Goal: Information Seeking & Learning: Learn about a topic

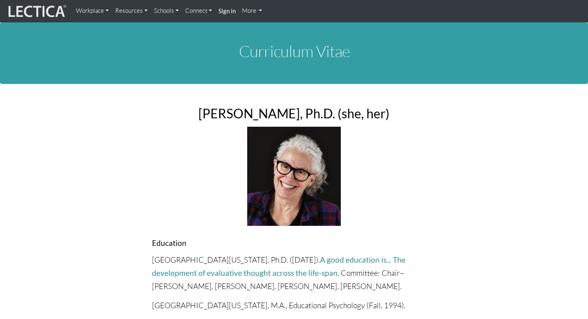
click at [106, 11] on link "Workplace" at bounding box center [92, 11] width 39 height 16
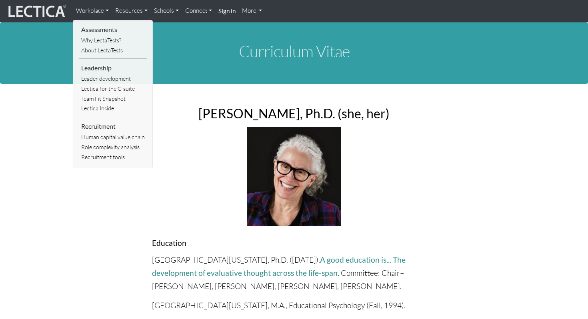
click at [148, 10] on link "Resources" at bounding box center [131, 11] width 39 height 16
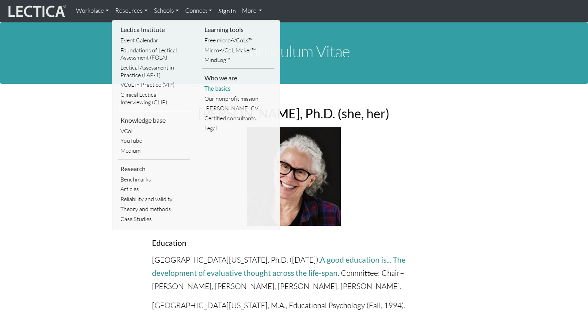
click at [225, 87] on link "The basics" at bounding box center [238, 89] width 72 height 10
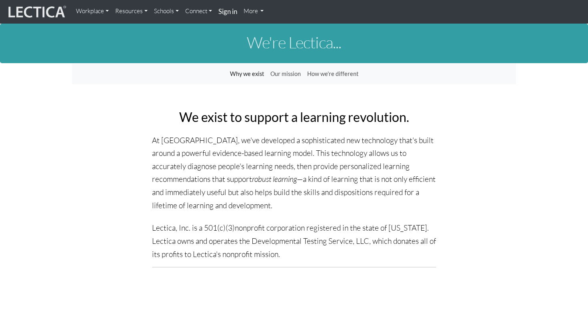
click at [140, 19] on link "Resources" at bounding box center [131, 11] width 39 height 16
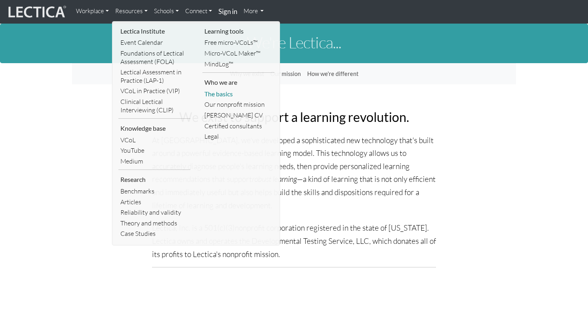
click at [223, 96] on link "The basics" at bounding box center [238, 94] width 72 height 11
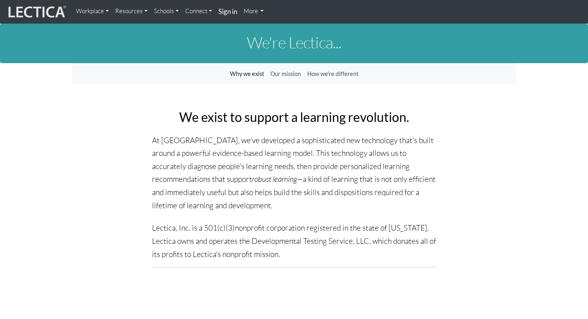
click at [104, 11] on link "Workplace" at bounding box center [92, 11] width 39 height 16
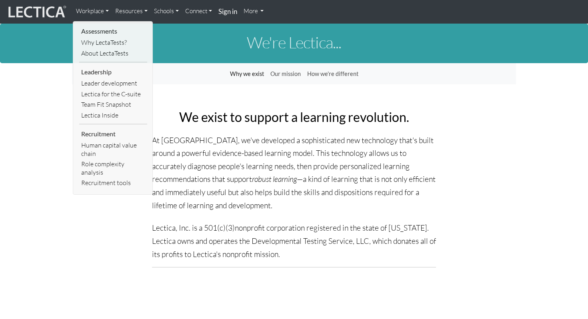
click at [141, 10] on link "Resources" at bounding box center [131, 11] width 39 height 16
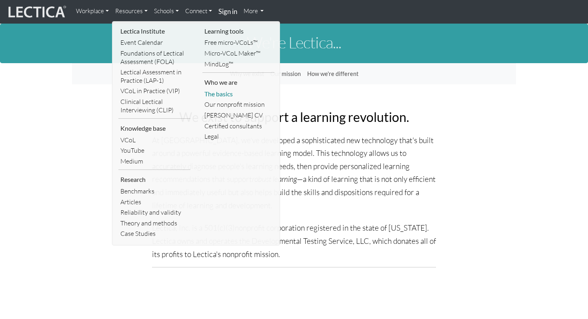
click at [226, 93] on link "The basics" at bounding box center [238, 94] width 72 height 11
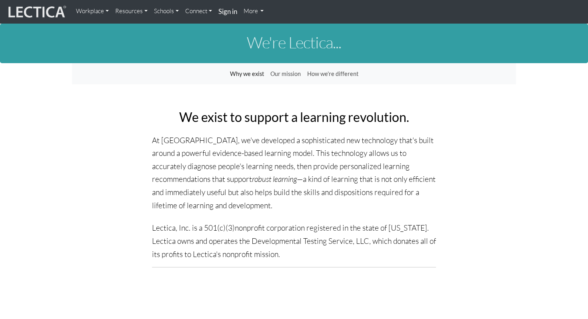
scroll to position [2, 0]
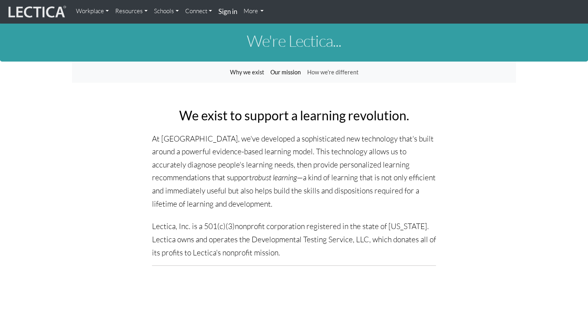
click at [287, 72] on link "Our mission" at bounding box center [285, 72] width 37 height 15
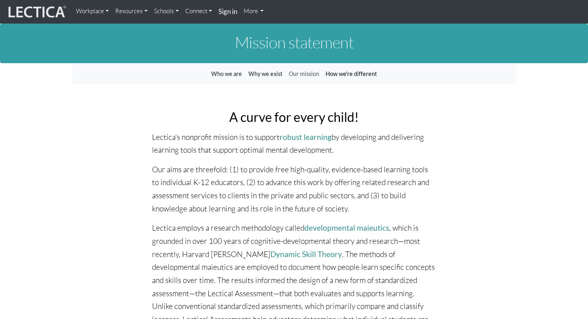
click at [346, 76] on link "How we're different" at bounding box center [351, 73] width 58 height 15
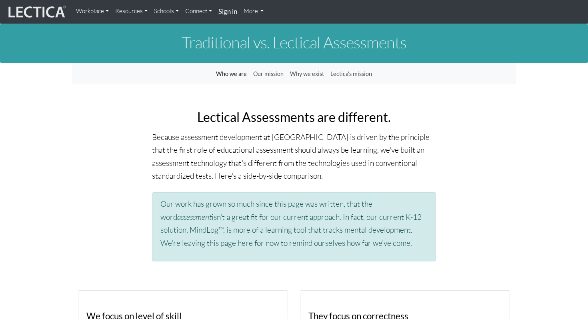
click at [200, 13] on link "Connect" at bounding box center [198, 11] width 33 height 16
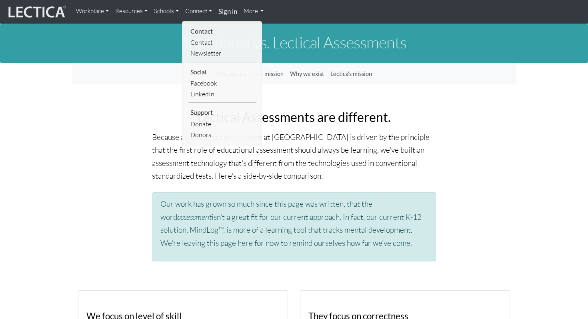
click at [171, 13] on link "Schools" at bounding box center [166, 11] width 31 height 16
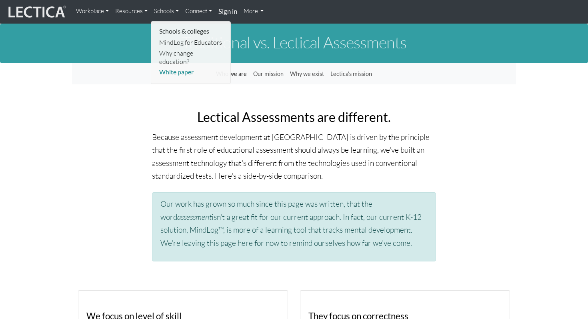
click at [179, 67] on link "White paper" at bounding box center [191, 72] width 68 height 11
